Goal: Transaction & Acquisition: Obtain resource

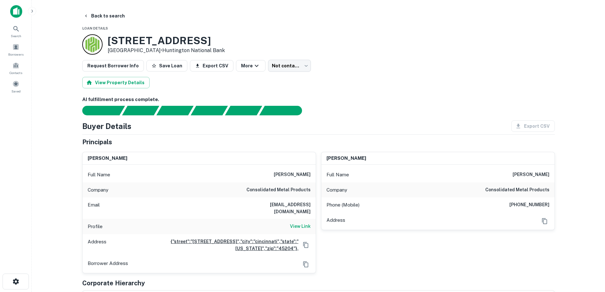
click at [128, 16] on div "Back to search" at bounding box center [318, 15] width 473 height 11
click at [123, 17] on button "Back to search" at bounding box center [104, 15] width 46 height 11
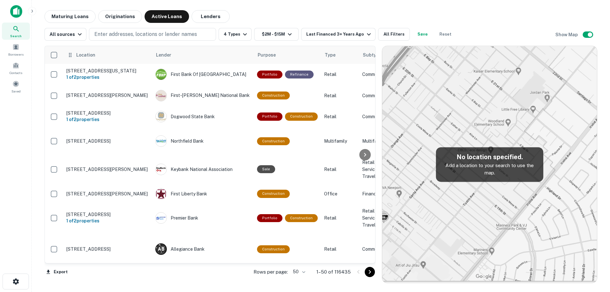
scroll to position [1010, 0]
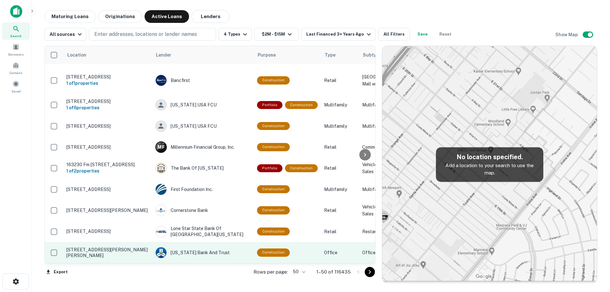
click at [126, 247] on p "[STREET_ADDRESS][PERSON_NAME][PERSON_NAME]" at bounding box center [107, 252] width 83 height 11
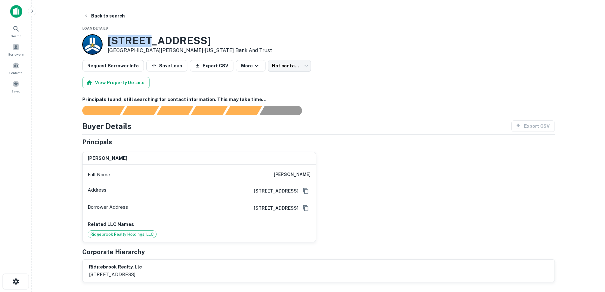
drag, startPoint x: 107, startPoint y: 38, endPoint x: 144, endPoint y: 46, distance: 37.7
click at [144, 46] on div "[STREET_ADDRESS][PERSON_NAME][PERSON_NAME] • [US_STATE] Bank And Trust" at bounding box center [177, 44] width 190 height 20
click at [142, 48] on p "[GEOGRAPHIC_DATA][PERSON_NAME] • [US_STATE] Bank And Trust" at bounding box center [190, 51] width 164 height 8
click at [88, 17] on icon "button" at bounding box center [86, 15] width 5 height 5
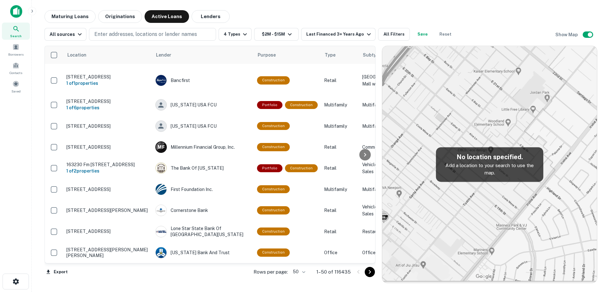
click at [305, 272] on body "Search Borrowers Contacts Saved Maturing Loans Originations Active Loans Lender…" at bounding box center [305, 146] width 610 height 292
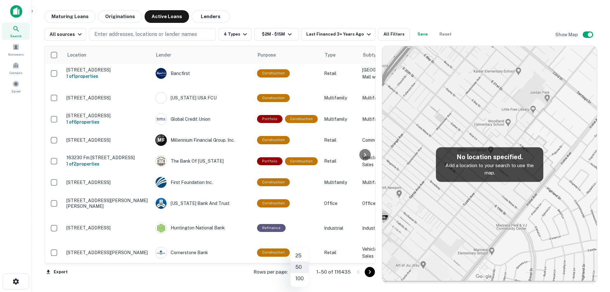
scroll to position [1010, 0]
click at [339, 33] on div at bounding box center [305, 146] width 610 height 292
click at [343, 34] on div "Last Financed 3+ Years Ago" at bounding box center [339, 34] width 66 height 8
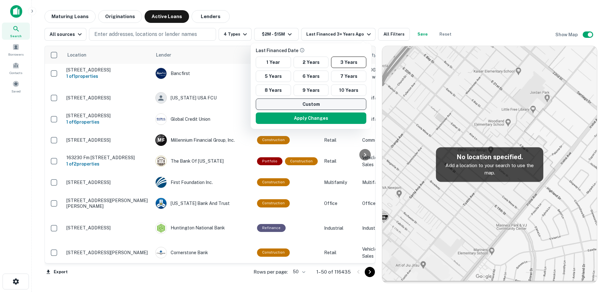
click at [319, 102] on button "Custom" at bounding box center [311, 103] width 111 height 11
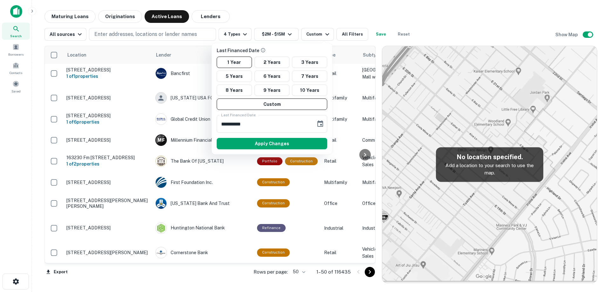
click at [71, 21] on div at bounding box center [305, 146] width 610 height 292
click at [73, 17] on div at bounding box center [305, 146] width 610 height 292
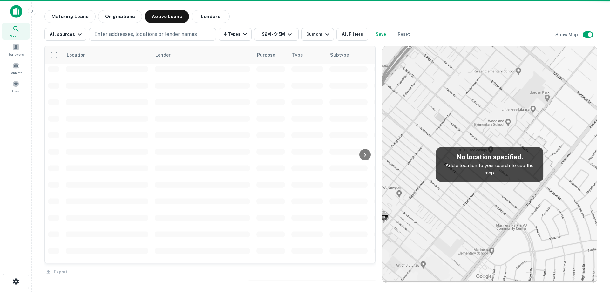
drag, startPoint x: 244, startPoint y: 168, endPoint x: 165, endPoint y: 71, distance: 125.0
click at [245, 164] on div at bounding box center [305, 146] width 610 height 292
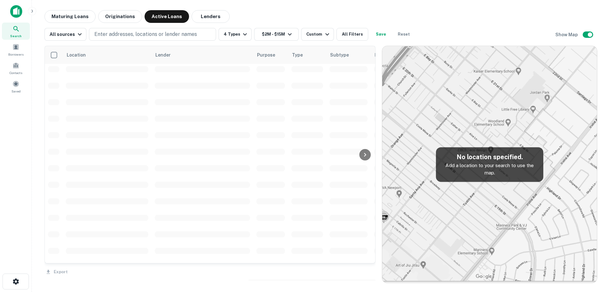
click at [57, 9] on main "Maturing Loans Originations Active Loans Lenders All sources Enter addresses, l…" at bounding box center [321, 146] width 578 height 292
click at [61, 17] on button "Maturing Loans" at bounding box center [69, 16] width 51 height 13
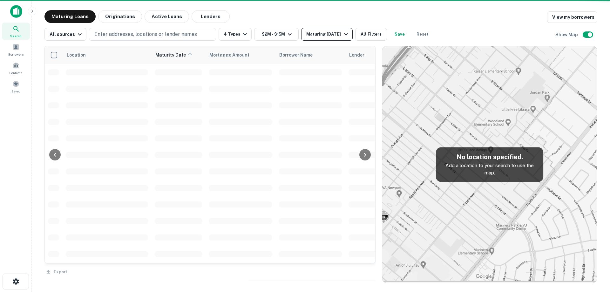
click at [321, 36] on div "Maturing [DATE]" at bounding box center [327, 34] width 43 height 8
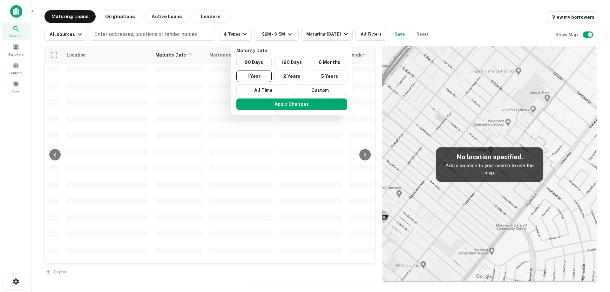
click at [322, 36] on div at bounding box center [305, 146] width 610 height 292
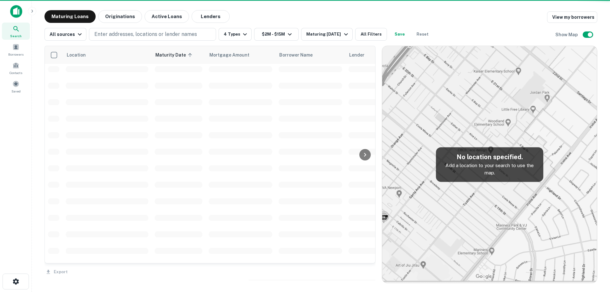
click at [313, 93] on div at bounding box center [305, 146] width 610 height 292
click at [319, 31] on div at bounding box center [305, 146] width 610 height 292
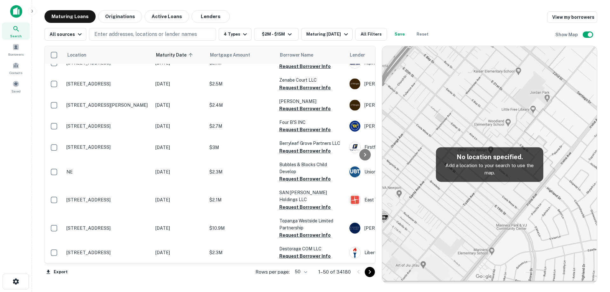
scroll to position [996, 0]
click at [334, 31] on div "Maturing [DATE]" at bounding box center [327, 34] width 43 height 8
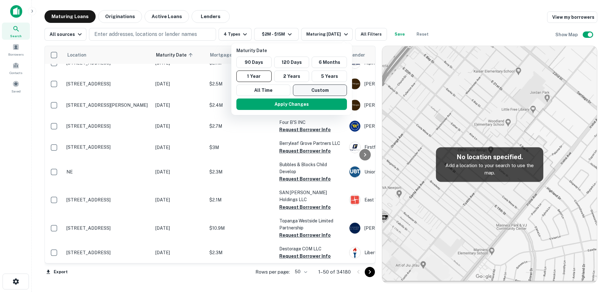
click at [304, 90] on button "Custom" at bounding box center [320, 89] width 54 height 11
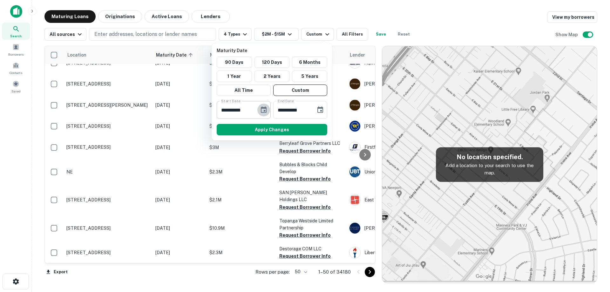
click at [261, 111] on icon "Choose date, selected date is Oct 1, 2025" at bounding box center [264, 110] width 8 height 8
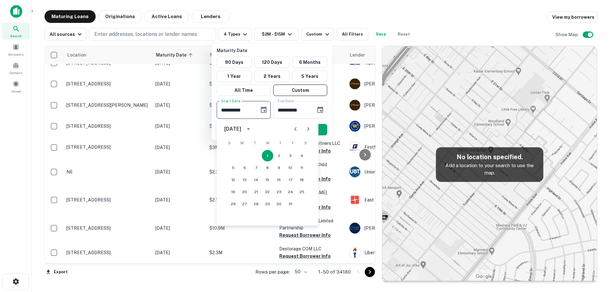
click at [310, 123] on button "Next month" at bounding box center [308, 129] width 13 height 13
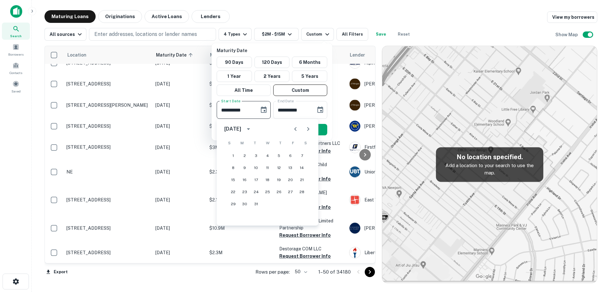
click at [296, 128] on icon "Previous month" at bounding box center [295, 129] width 2 height 4
drag, startPoint x: 276, startPoint y: 191, endPoint x: 282, endPoint y: 179, distance: 14.1
click at [277, 192] on button "26" at bounding box center [278, 191] width 11 height 11
type input "**********"
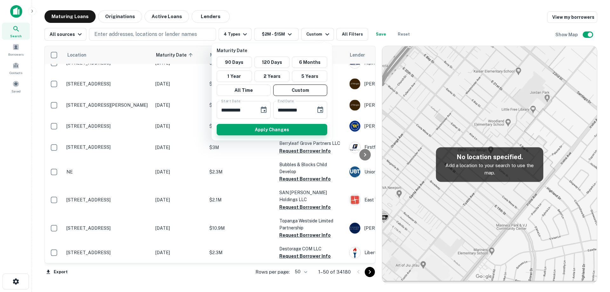
click at [305, 126] on button "Apply Changes" at bounding box center [272, 129] width 111 height 11
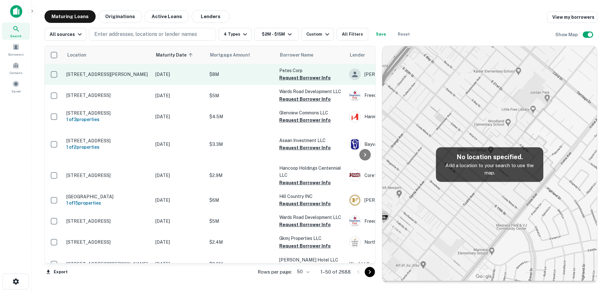
click at [119, 76] on p "[STREET_ADDRESS][PERSON_NAME]" at bounding box center [107, 74] width 83 height 6
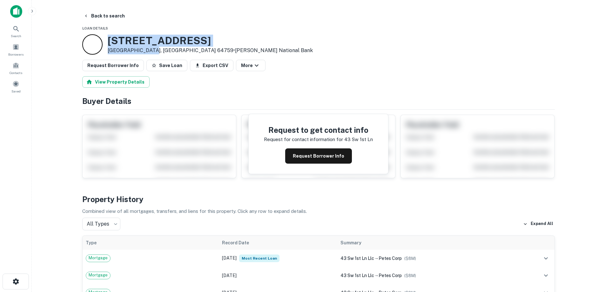
drag, startPoint x: 126, startPoint y: 42, endPoint x: 150, endPoint y: 50, distance: 25.5
click at [151, 50] on div "[STREET_ADDRESS][PERSON_NAME] • [PERSON_NAME] National Bank" at bounding box center [210, 45] width 205 height 20
copy div "[STREET_ADDRESS][PERSON_NAME]"
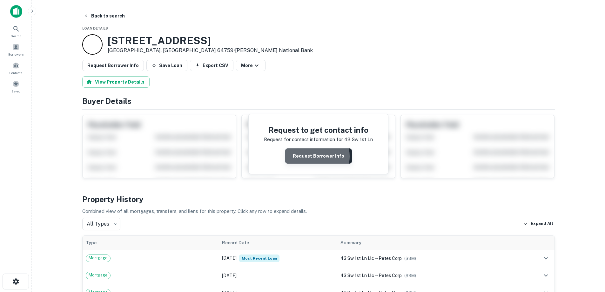
click at [313, 156] on button "Request Borrower Info" at bounding box center [318, 155] width 67 height 15
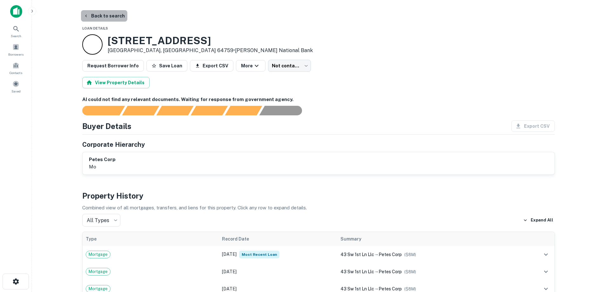
click at [109, 15] on button "Back to search" at bounding box center [104, 15] width 46 height 11
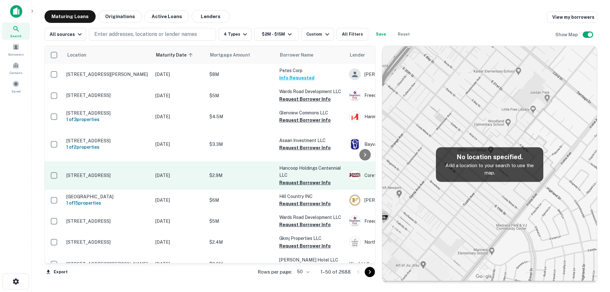
click at [137, 178] on p "[STREET_ADDRESS]" at bounding box center [107, 175] width 83 height 6
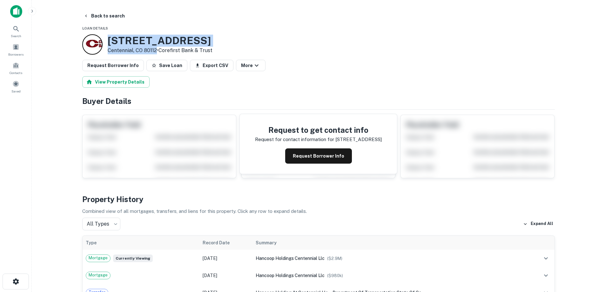
click at [157, 53] on div "[STREET_ADDRESS] • Corefirst Bank & Trust" at bounding box center [160, 45] width 105 height 20
copy div "[STREET_ADDRESS]"
click at [319, 161] on button "Request Borrower Info" at bounding box center [318, 155] width 67 height 15
click at [159, 48] on p "Centennial, CO 80112 • Corefirst Bank & Trust" at bounding box center [160, 51] width 105 height 8
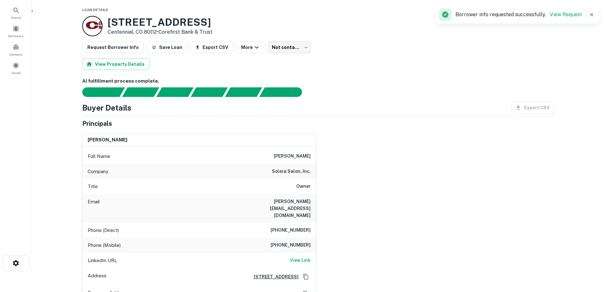
scroll to position [32, 0]
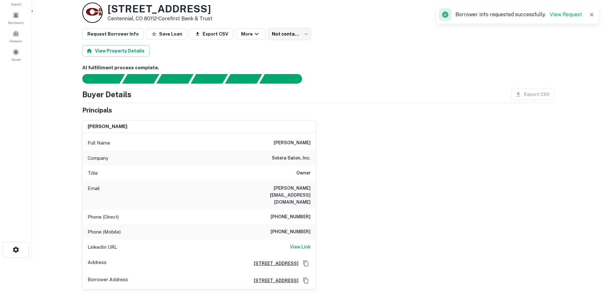
click at [285, 213] on h6 "[PHONE_NUMBER]" at bounding box center [291, 217] width 40 height 8
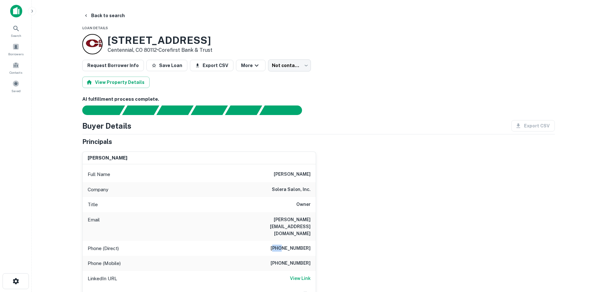
scroll to position [0, 0]
click at [242, 191] on div "Company solera salon, inc." at bounding box center [199, 189] width 233 height 15
click at [293, 260] on h6 "[PHONE_NUMBER]" at bounding box center [291, 264] width 40 height 8
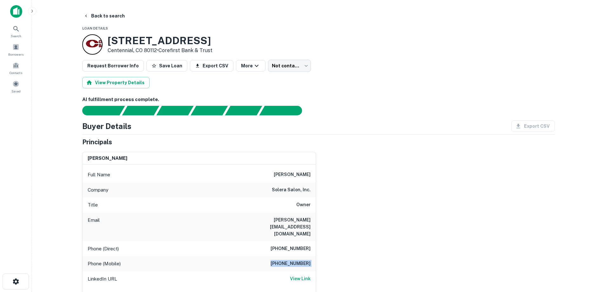
click at [293, 260] on h6 "[PHONE_NUMBER]" at bounding box center [291, 264] width 40 height 8
copy h6 "[PHONE_NUMBER]"
click at [229, 191] on div "Company solera salon, inc." at bounding box center [199, 189] width 233 height 15
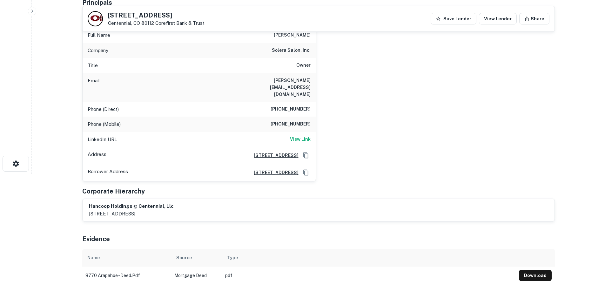
scroll to position [95, 0]
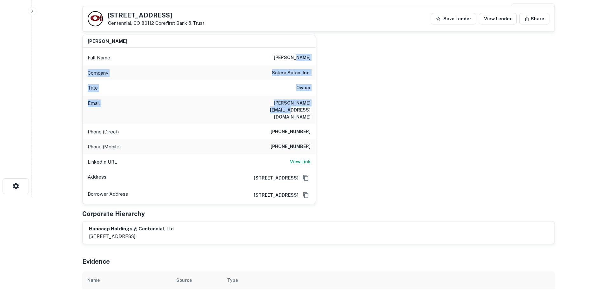
drag, startPoint x: 305, startPoint y: 69, endPoint x: 314, endPoint y: 99, distance: 31.3
click at [314, 99] on div "Full Name [PERSON_NAME] Company solera salon, inc. Title Owner Email [PERSON_NA…" at bounding box center [199, 126] width 233 height 156
drag, startPoint x: 314, startPoint y: 139, endPoint x: 270, endPoint y: 45, distance: 103.9
click at [270, 45] on div "[PERSON_NAME] Full Name [PERSON_NAME] Company solera salon, inc. Title Owner Em…" at bounding box center [199, 119] width 233 height 169
click at [248, 63] on div "Full Name [PERSON_NAME]" at bounding box center [199, 57] width 233 height 15
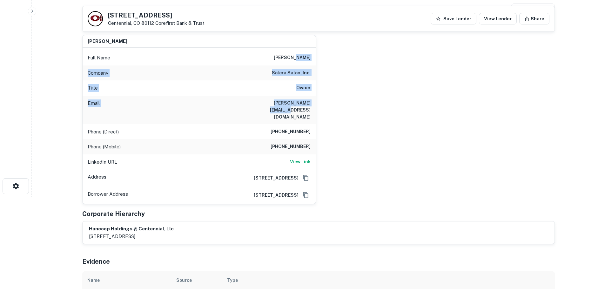
scroll to position [0, 0]
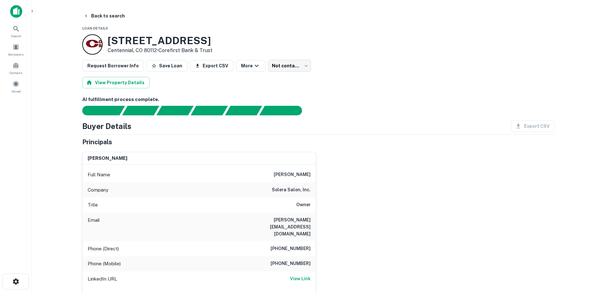
click at [123, 151] on div "[PERSON_NAME] Full Name [PERSON_NAME] Company solera salon, inc. Title Owner Em…" at bounding box center [196, 234] width 239 height 174
drag, startPoint x: 155, startPoint y: 163, endPoint x: 75, endPoint y: 93, distance: 106.0
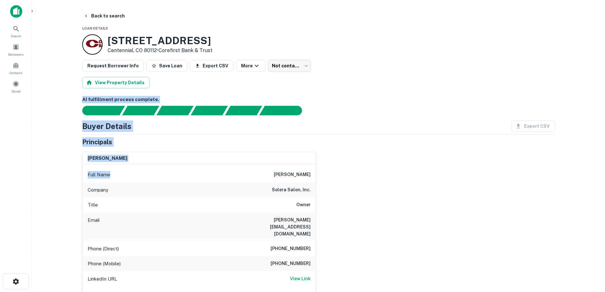
drag, startPoint x: 79, startPoint y: 94, endPoint x: 183, endPoint y: 178, distance: 133.1
click at [183, 178] on div "Full Name [PERSON_NAME]" at bounding box center [199, 174] width 233 height 15
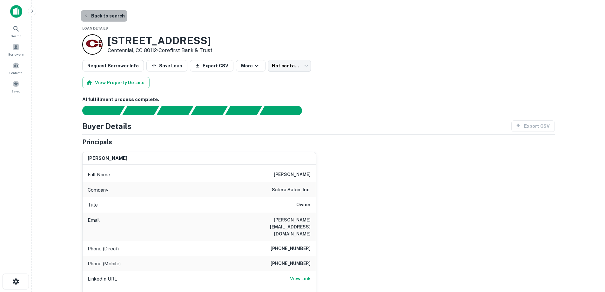
click at [112, 13] on button "Back to search" at bounding box center [104, 15] width 46 height 11
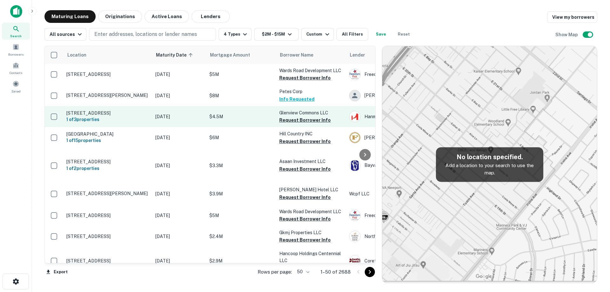
click at [164, 116] on p "[DATE]" at bounding box center [179, 116] width 48 height 7
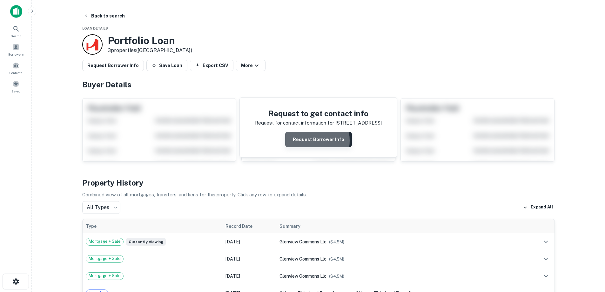
click at [299, 141] on button "Request Borrower Info" at bounding box center [318, 139] width 67 height 15
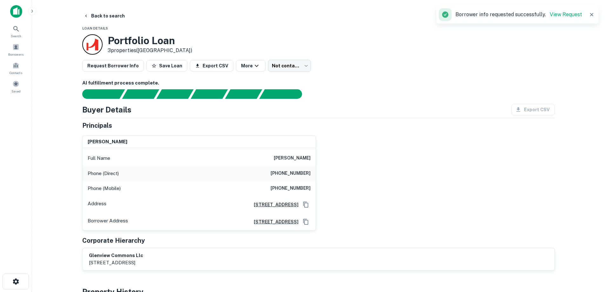
click at [298, 190] on h6 "[PHONE_NUMBER]" at bounding box center [291, 188] width 40 height 8
copy h6 "[PHONE_NUMBER]"
click at [112, 15] on button "Back to search" at bounding box center [104, 15] width 46 height 11
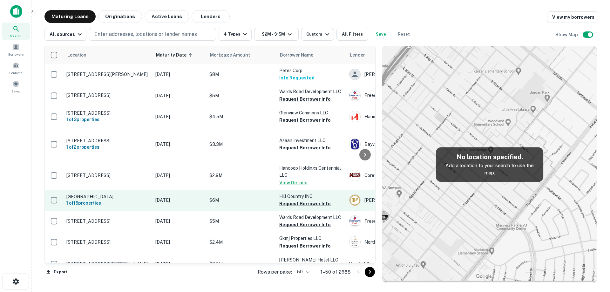
scroll to position [32, 0]
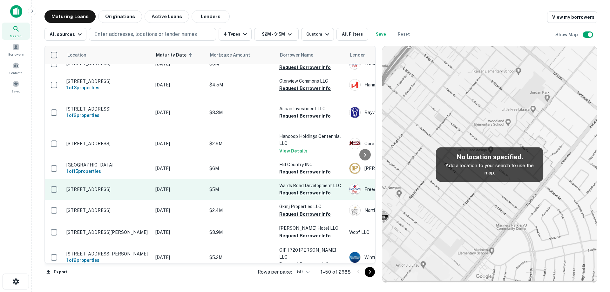
click at [156, 200] on td "[DATE]" at bounding box center [179, 189] width 54 height 21
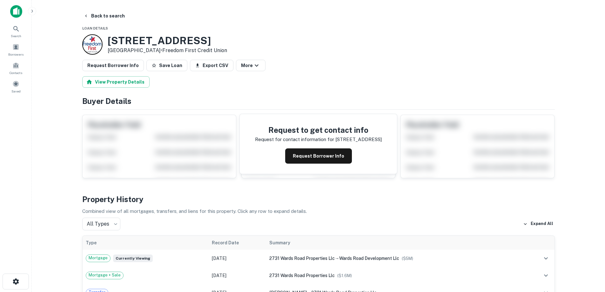
click at [159, 50] on div "[STREET_ADDRESS] • Freedom First Credit Union" at bounding box center [167, 45] width 119 height 20
click at [314, 147] on div "Request to get contact info Request for contact information for [STREET_ADDRESS…" at bounding box center [318, 144] width 157 height 60
click at [313, 155] on button "Request Borrower Info" at bounding box center [318, 155] width 67 height 15
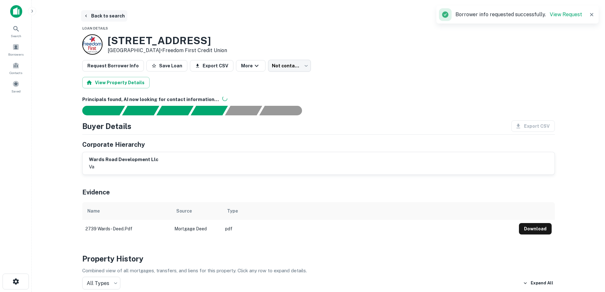
click at [101, 21] on button "Back to search" at bounding box center [104, 15] width 46 height 11
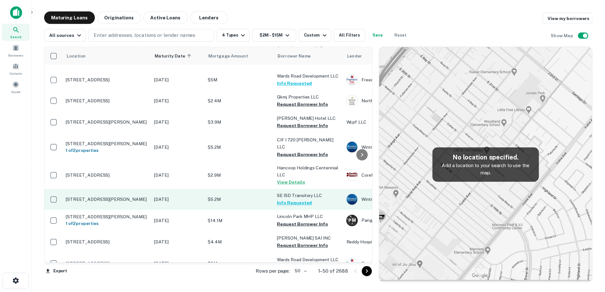
scroll to position [127, 0]
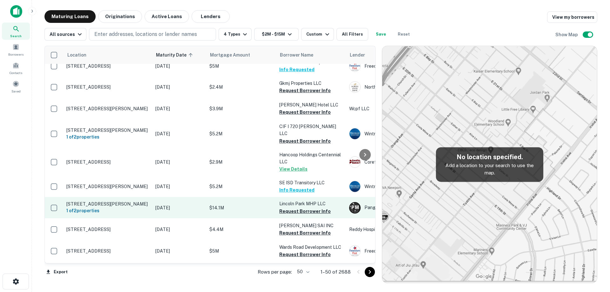
click at [151, 218] on td "[STREET_ADDRESS][PERSON_NAME] 1 of 2 properties" at bounding box center [107, 207] width 89 height 21
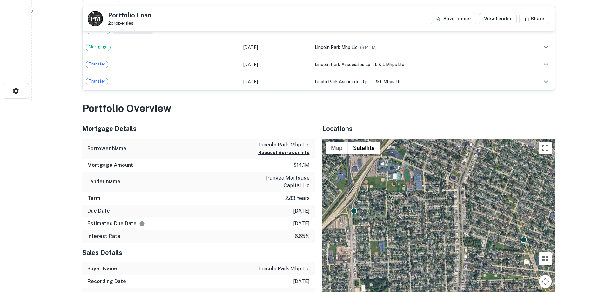
scroll to position [445, 0]
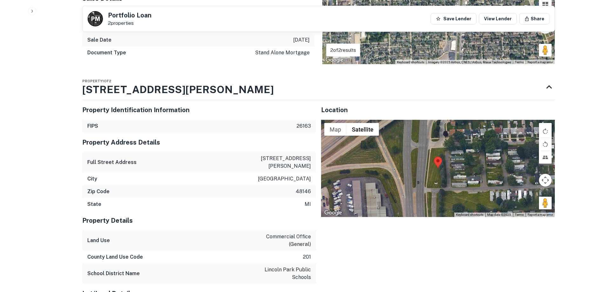
click at [298, 162] on p "[STREET_ADDRESS][PERSON_NAME]" at bounding box center [282, 162] width 57 height 15
copy p "[STREET_ADDRESS][PERSON_NAME]"
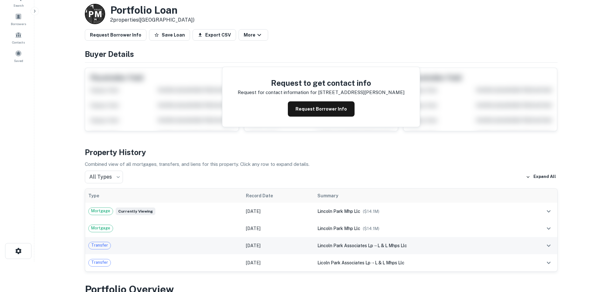
scroll to position [0, 0]
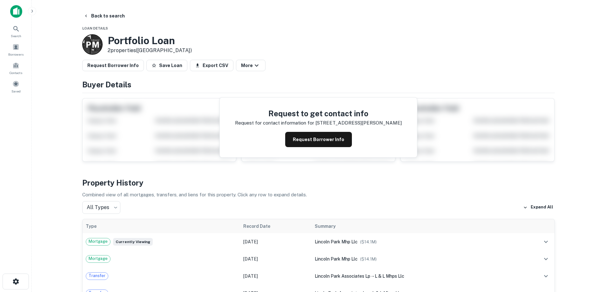
click at [286, 135] on div "Request Borrower Info" at bounding box center [318, 139] width 167 height 15
click at [309, 139] on button "Request Borrower Info" at bounding box center [318, 139] width 67 height 15
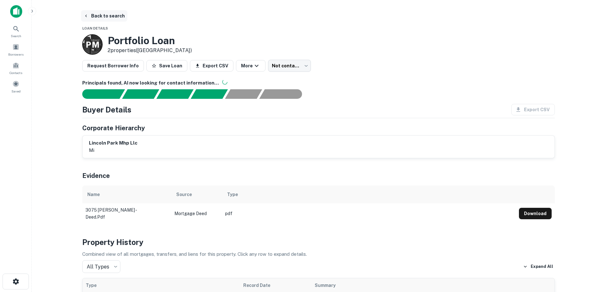
click at [122, 16] on button "Back to search" at bounding box center [104, 15] width 46 height 11
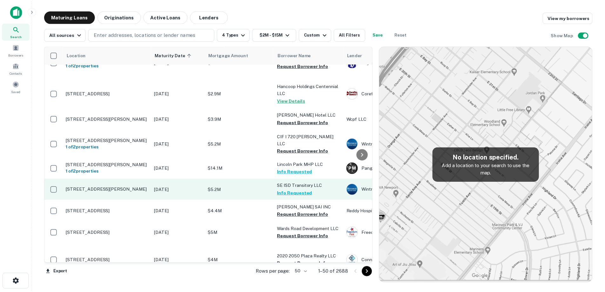
scroll to position [159, 0]
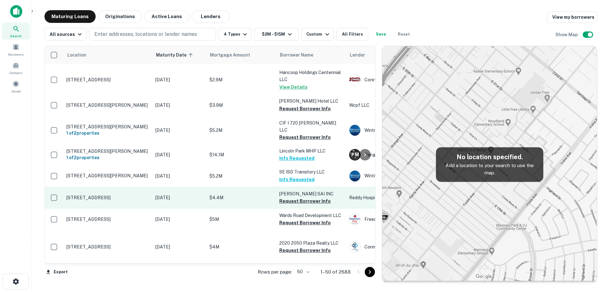
click at [157, 201] on p "[DATE]" at bounding box center [179, 197] width 48 height 7
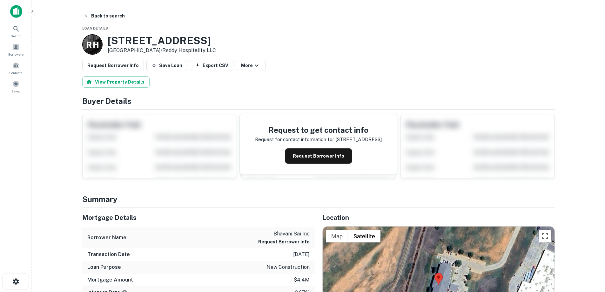
drag, startPoint x: 108, startPoint y: 40, endPoint x: 155, endPoint y: 48, distance: 47.7
click at [155, 48] on div "[STREET_ADDRESS] • Reddy Hospitality LLC" at bounding box center [162, 45] width 108 height 20
copy div "[STREET_ADDRESS]"
click at [304, 154] on button "Request Borrower Info" at bounding box center [318, 155] width 67 height 15
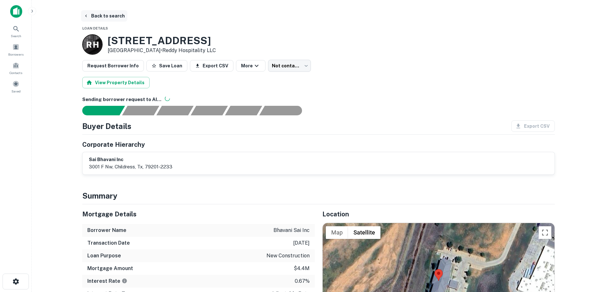
click at [105, 18] on button "Back to search" at bounding box center [104, 15] width 46 height 11
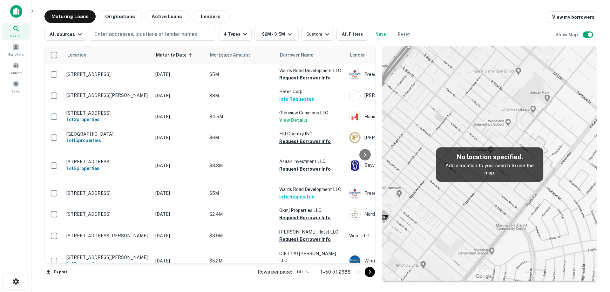
scroll to position [159, 0]
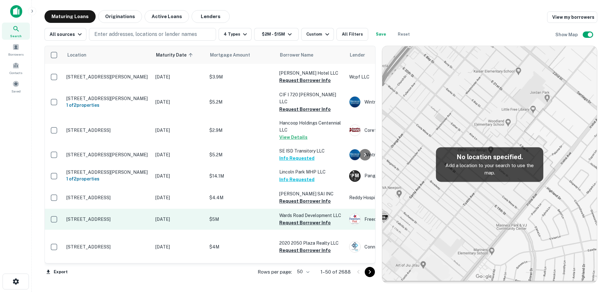
click at [142, 230] on td "[STREET_ADDRESS]" at bounding box center [107, 219] width 89 height 21
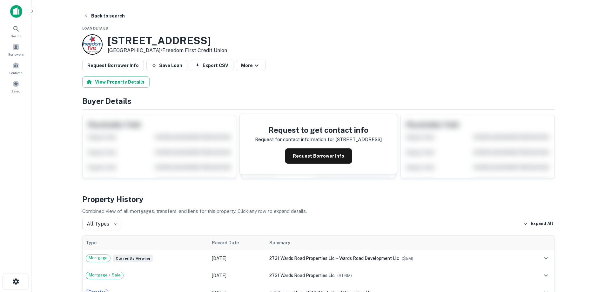
drag, startPoint x: 108, startPoint y: 42, endPoint x: 158, endPoint y: 52, distance: 51.0
click at [158, 52] on div "[STREET_ADDRESS] • Freedom First Credit Union" at bounding box center [167, 45] width 119 height 20
copy div "[STREET_ADDRESS]"
click at [112, 17] on button "Back to search" at bounding box center [104, 15] width 46 height 11
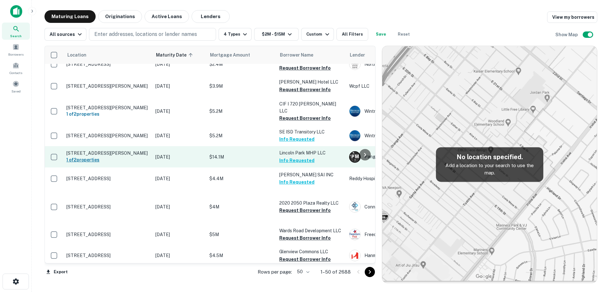
scroll to position [191, 0]
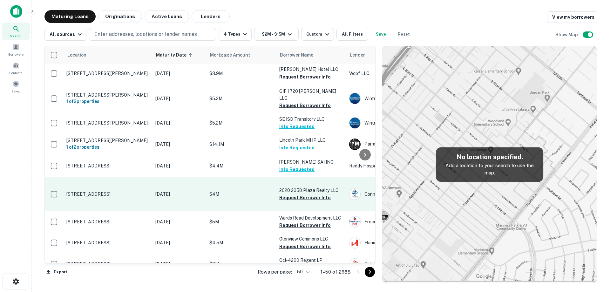
click at [139, 197] on p "[STREET_ADDRESS]" at bounding box center [107, 194] width 83 height 6
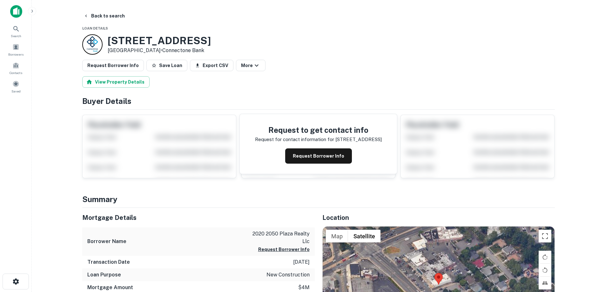
drag, startPoint x: 108, startPoint y: 41, endPoint x: 168, endPoint y: 49, distance: 59.9
click at [168, 49] on div "[STREET_ADDRESS] • Connectone Bank" at bounding box center [159, 45] width 103 height 20
copy div "[STREET_ADDRESS]"
click at [306, 162] on button "Request Borrower Info" at bounding box center [318, 155] width 67 height 15
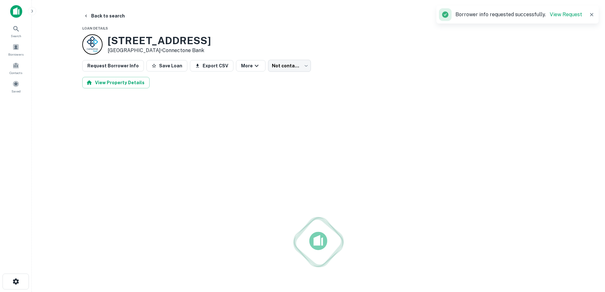
click at [125, 49] on p "[GEOGRAPHIC_DATA] • Connectone Bank" at bounding box center [159, 51] width 103 height 8
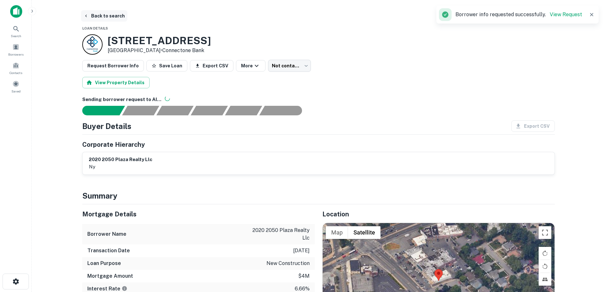
drag, startPoint x: 110, startPoint y: 17, endPoint x: 110, endPoint y: 10, distance: 7.0
click at [110, 17] on button "Back to search" at bounding box center [104, 15] width 46 height 11
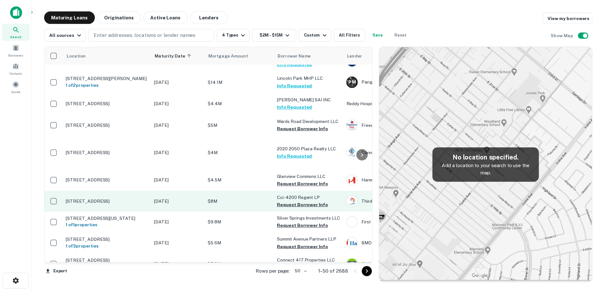
scroll to position [254, 0]
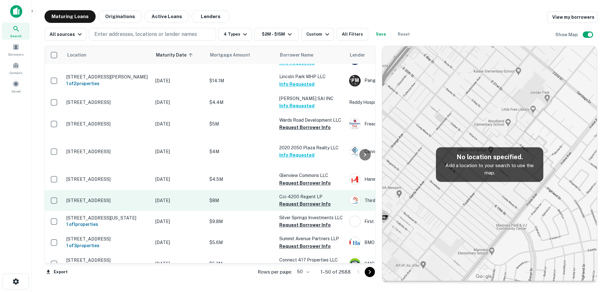
click at [147, 203] on p "[STREET_ADDRESS]" at bounding box center [107, 201] width 83 height 6
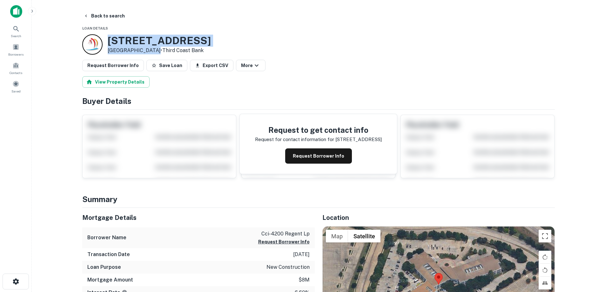
drag, startPoint x: 109, startPoint y: 42, endPoint x: 143, endPoint y: 50, distance: 35.0
click at [148, 52] on div "[STREET_ADDRESS] • Third Coast Bank" at bounding box center [159, 45] width 103 height 20
copy div "[STREET_ADDRESS]"
click at [328, 155] on button "Request Borrower Info" at bounding box center [318, 155] width 67 height 15
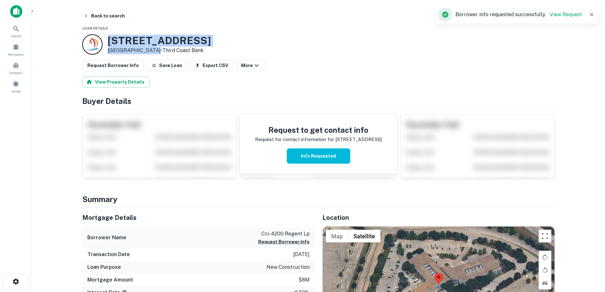
click at [148, 38] on h3 "[STREET_ADDRESS]" at bounding box center [159, 41] width 103 height 12
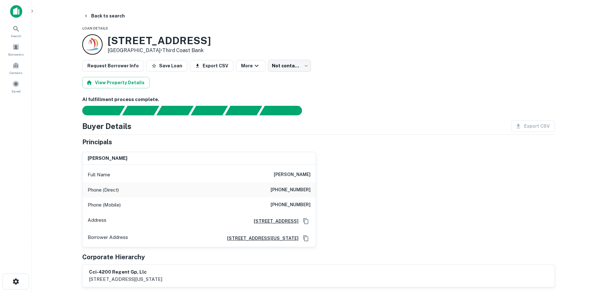
click at [281, 191] on h6 "[PHONE_NUMBER]" at bounding box center [291, 190] width 40 height 8
click at [282, 190] on h6 "[PHONE_NUMBER]" at bounding box center [291, 190] width 40 height 8
copy h6 "[PHONE_NUMBER]"
click at [359, 181] on div "[PERSON_NAME] Full Name [PERSON_NAME] Phone (Direct) [PHONE_NUMBER] Phone (Mobi…" at bounding box center [316, 197] width 478 height 100
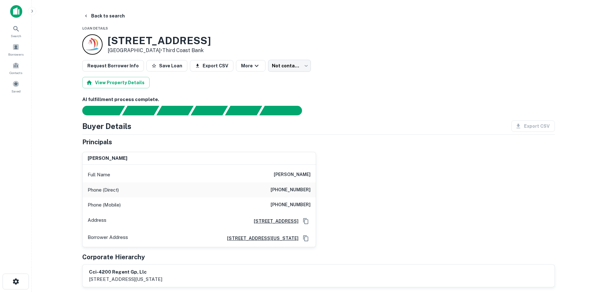
click at [285, 175] on h6 "[PERSON_NAME]" at bounding box center [292, 175] width 37 height 8
click at [459, 174] on div "[PERSON_NAME] Full Name [PERSON_NAME] Phone (Direct) [PHONE_NUMBER] Phone (Mobi…" at bounding box center [316, 197] width 478 height 100
click at [294, 201] on div "Phone (Mobile) [PHONE_NUMBER]" at bounding box center [199, 204] width 233 height 15
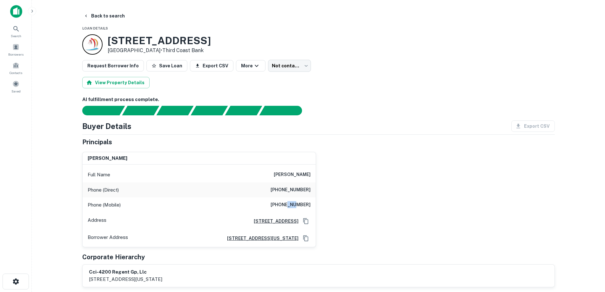
click at [294, 201] on div "Phone (Mobile) [PHONE_NUMBER]" at bounding box center [199, 204] width 233 height 15
click at [294, 202] on h6 "[PHONE_NUMBER]" at bounding box center [291, 205] width 40 height 8
click at [244, 206] on div "Phone (Mobile) [PHONE_NUMBER]" at bounding box center [199, 204] width 233 height 15
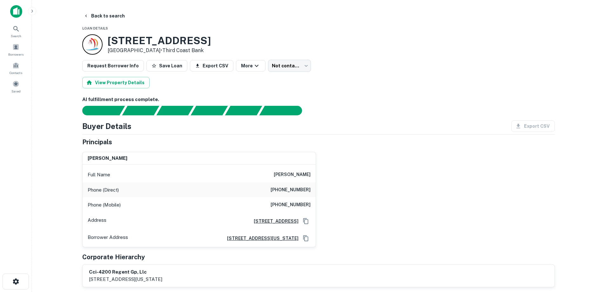
click at [259, 193] on div "Phone (Direct) [PHONE_NUMBER]" at bounding box center [199, 189] width 233 height 15
drag, startPoint x: 115, startPoint y: 40, endPoint x: 146, endPoint y: 50, distance: 32.4
click at [146, 50] on div "[STREET_ADDRESS] • Third Coast Bank" at bounding box center [159, 45] width 103 height 20
click at [132, 42] on h3 "[STREET_ADDRESS]" at bounding box center [159, 41] width 103 height 12
drag, startPoint x: 130, startPoint y: 42, endPoint x: 111, endPoint y: 38, distance: 19.9
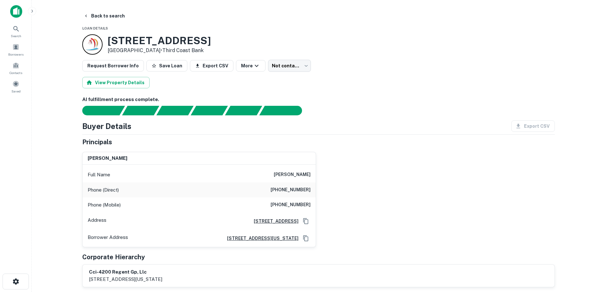
click at [112, 39] on h3 "[STREET_ADDRESS]" at bounding box center [159, 41] width 103 height 12
drag, startPoint x: 113, startPoint y: 40, endPoint x: 146, endPoint y: 50, distance: 34.6
click at [146, 50] on div "[STREET_ADDRESS] • Third Coast Bank" at bounding box center [159, 45] width 103 height 20
click at [105, 19] on button "Back to search" at bounding box center [104, 15] width 46 height 11
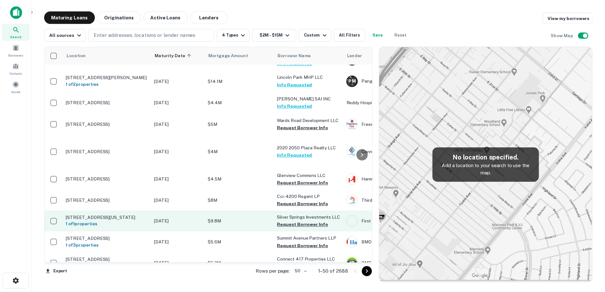
scroll to position [286, 0]
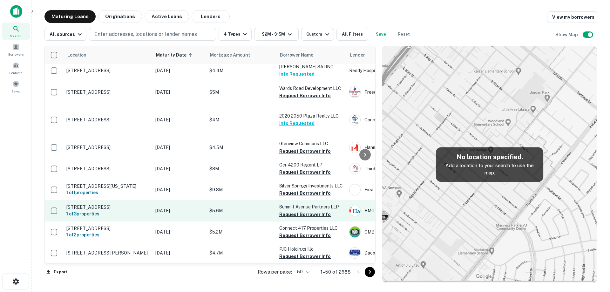
click at [183, 221] on td "[DATE]" at bounding box center [179, 210] width 54 height 21
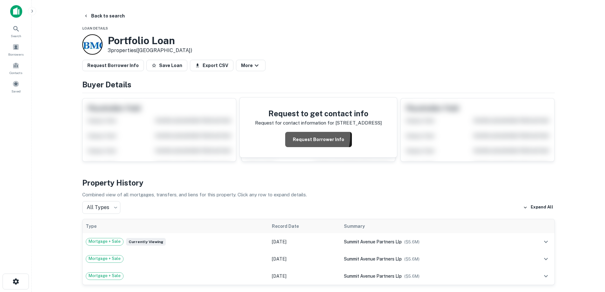
click at [303, 136] on button "Request Borrower Info" at bounding box center [318, 139] width 67 height 15
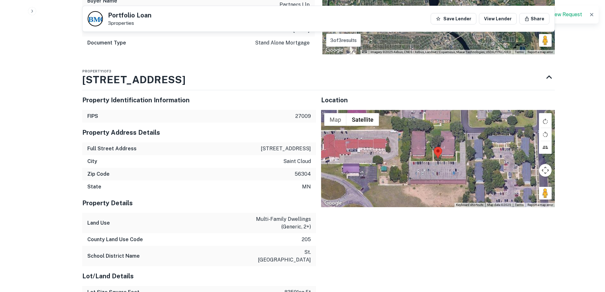
scroll to position [445, 0]
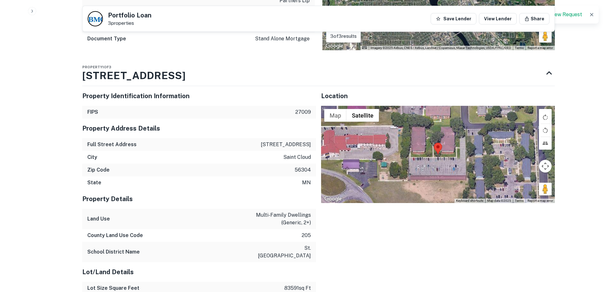
click at [279, 141] on p "[STREET_ADDRESS]" at bounding box center [286, 145] width 50 height 8
click at [294, 153] on p "saint cloud" at bounding box center [297, 157] width 28 height 8
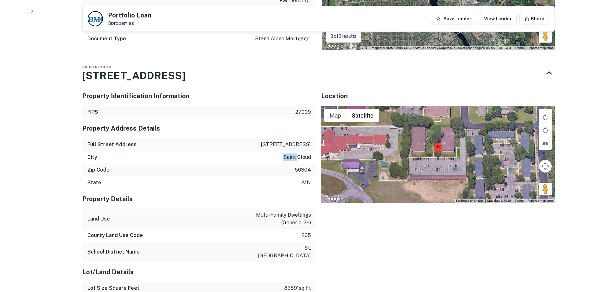
click at [293, 153] on p "saint cloud" at bounding box center [297, 157] width 28 height 8
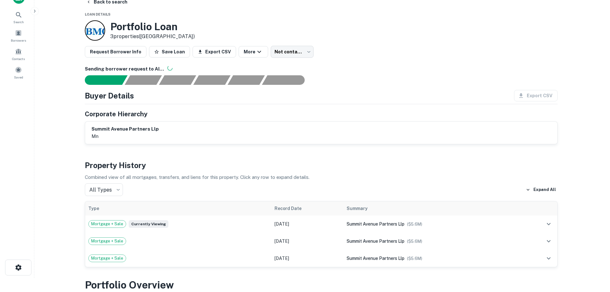
scroll to position [0, 0]
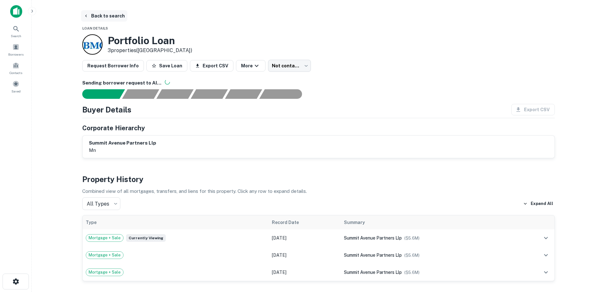
click at [112, 18] on button "Back to search" at bounding box center [104, 15] width 46 height 11
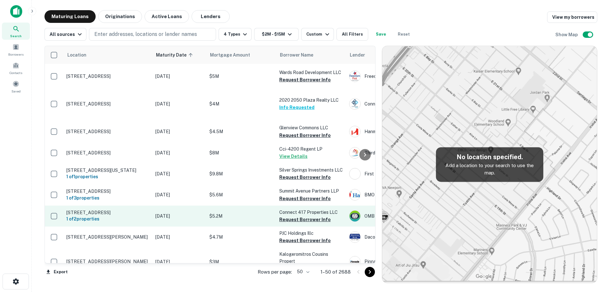
scroll to position [318, 0]
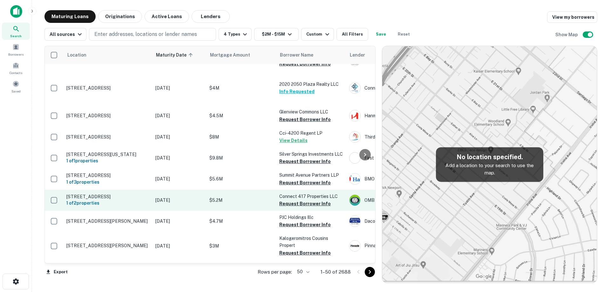
click at [131, 211] on td "[STREET_ADDRESS] 1 of 2 properties" at bounding box center [107, 200] width 89 height 21
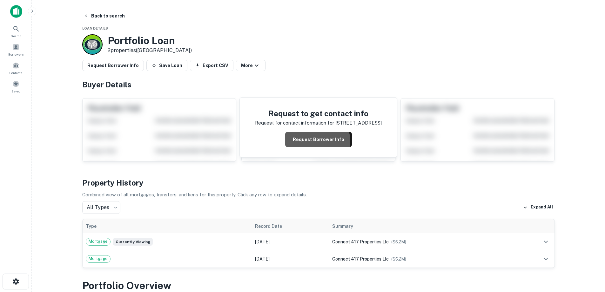
click at [314, 142] on button "Request Borrower Info" at bounding box center [318, 139] width 67 height 15
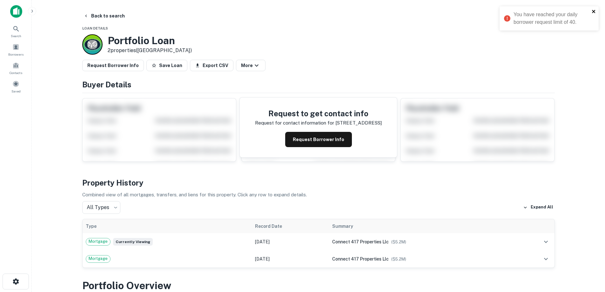
click at [594, 10] on icon "close" at bounding box center [594, 11] width 4 height 5
click at [112, 14] on button "Back to search" at bounding box center [104, 15] width 46 height 11
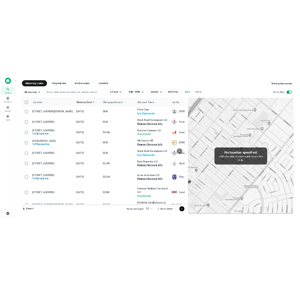
scroll to position [318, 0]
